Goal: Task Accomplishment & Management: Use online tool/utility

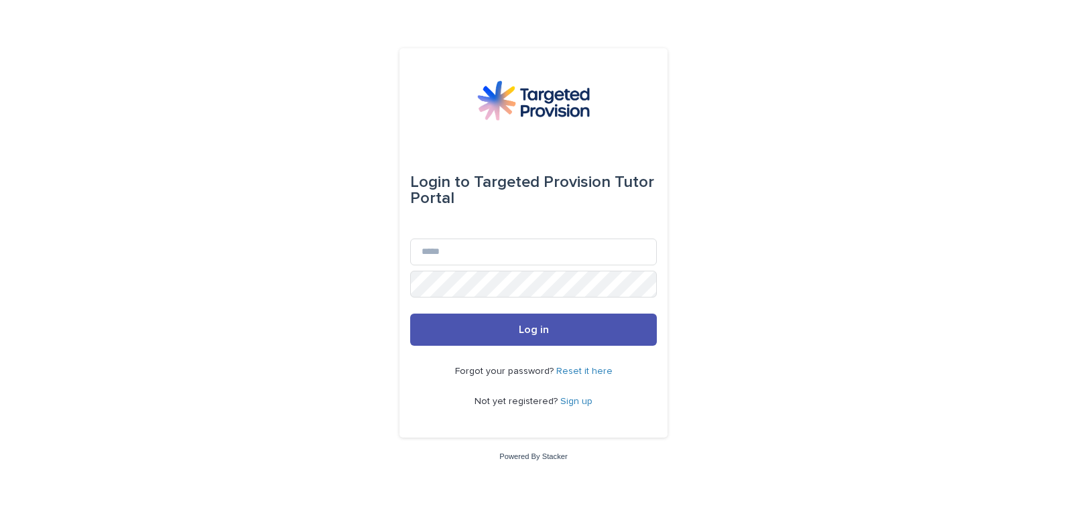
click at [478, 237] on div "Login to Targeted Provision Tutor Portal" at bounding box center [533, 190] width 247 height 97
click at [463, 251] on input "Email" at bounding box center [533, 252] width 247 height 27
type input "**********"
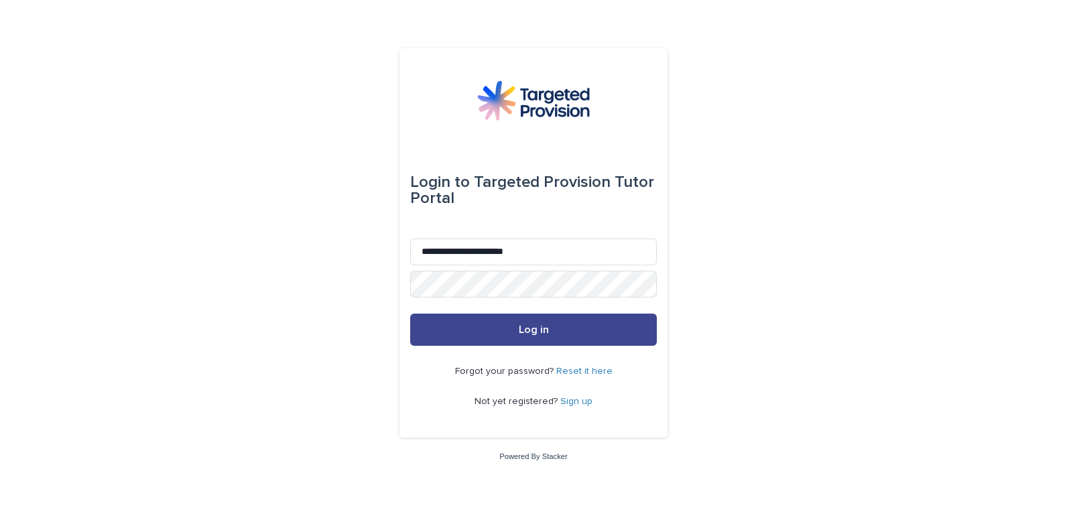
click at [540, 330] on span "Log in" at bounding box center [534, 329] width 30 height 11
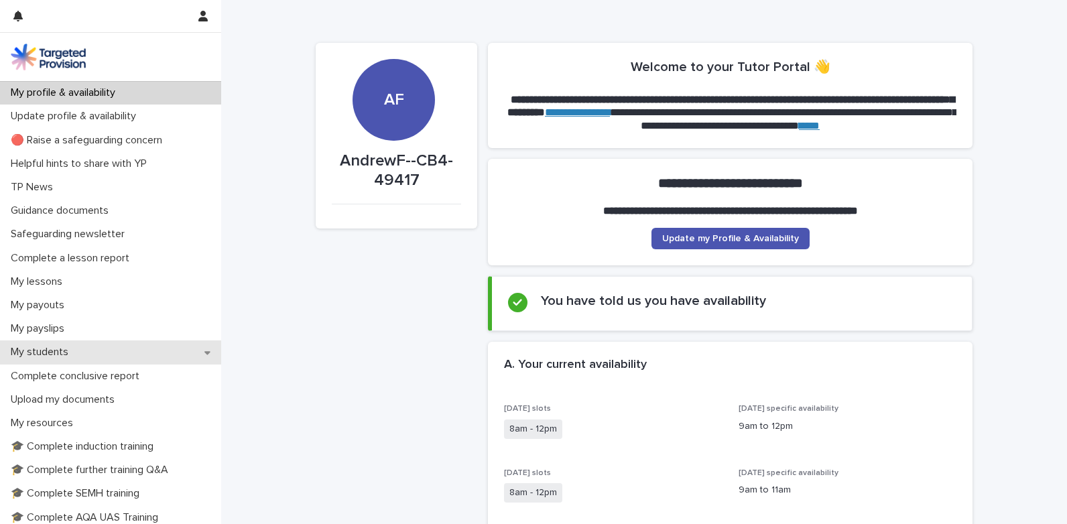
click at [42, 350] on p "My students" at bounding box center [42, 352] width 74 height 13
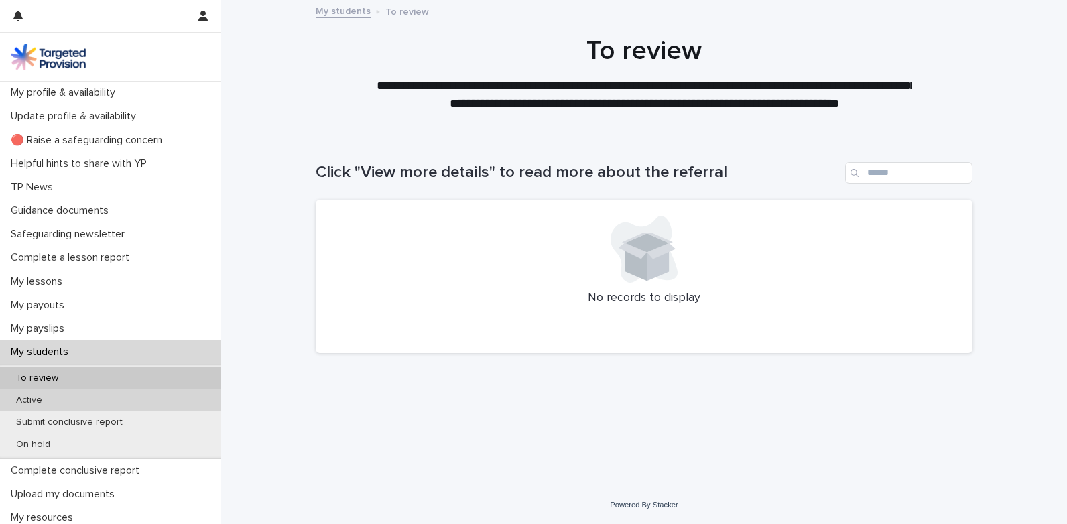
click at [34, 399] on p "Active" at bounding box center [29, 400] width 48 height 11
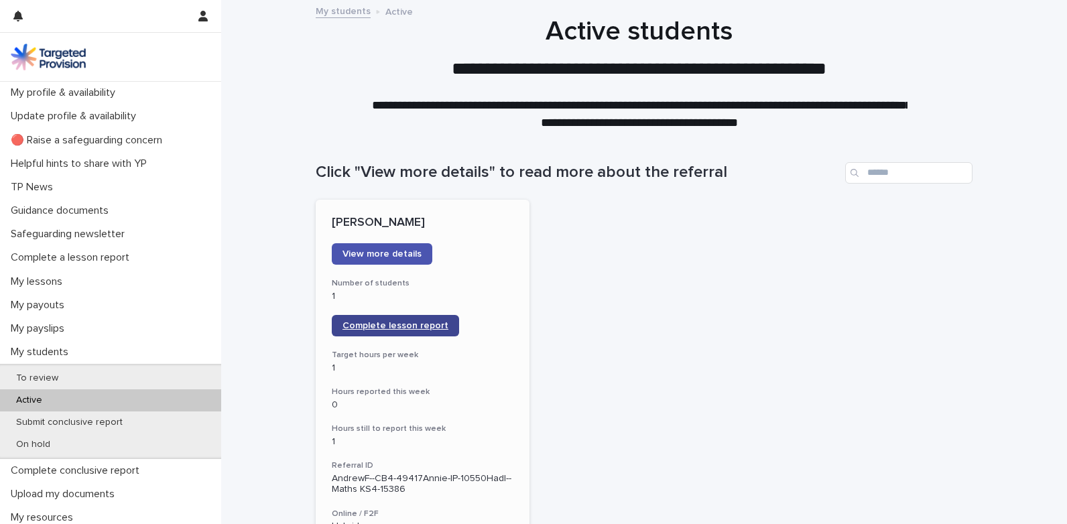
click at [342, 326] on span "Complete lesson report" at bounding box center [395, 325] width 106 height 9
